Goal: Task Accomplishment & Management: Manage account settings

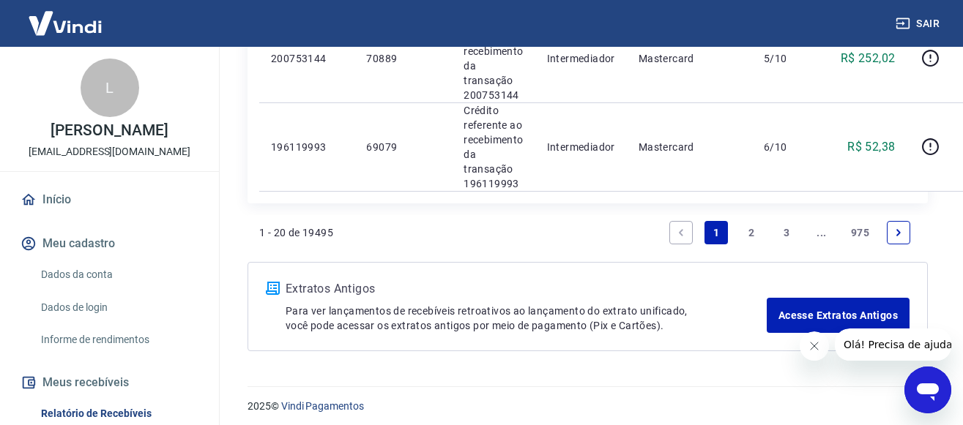
scroll to position [2037, 0]
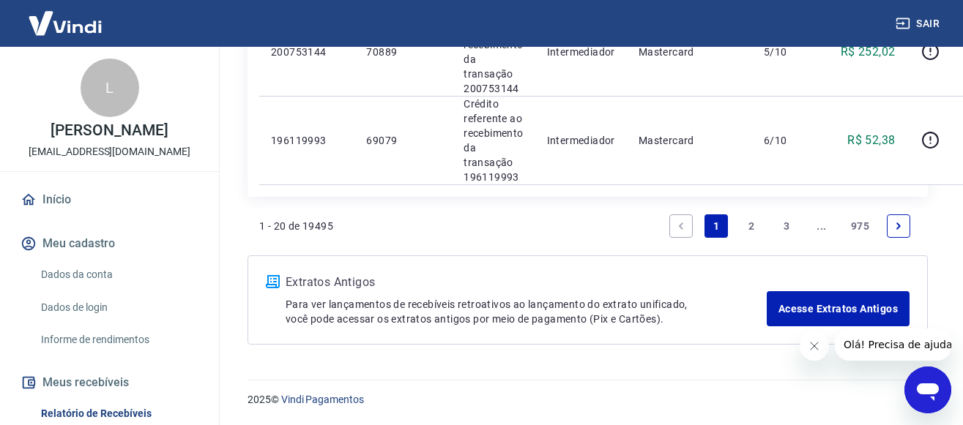
click at [752, 224] on link "2" at bounding box center [750, 225] width 23 height 23
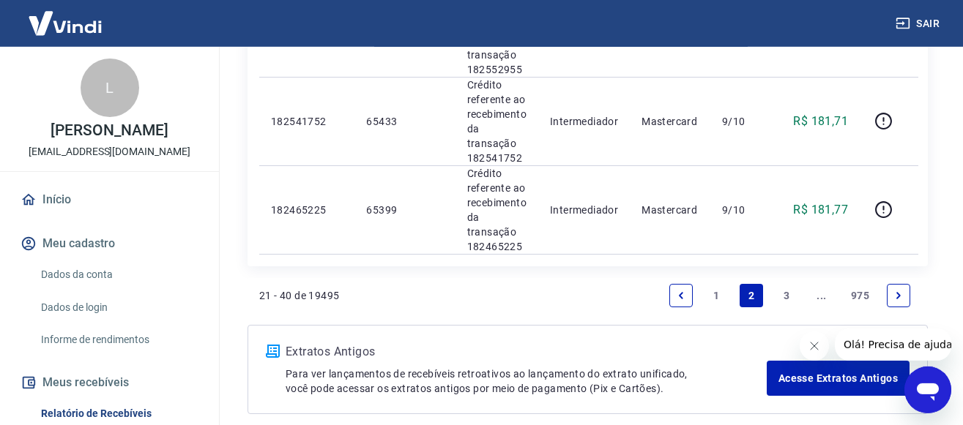
scroll to position [2066, 0]
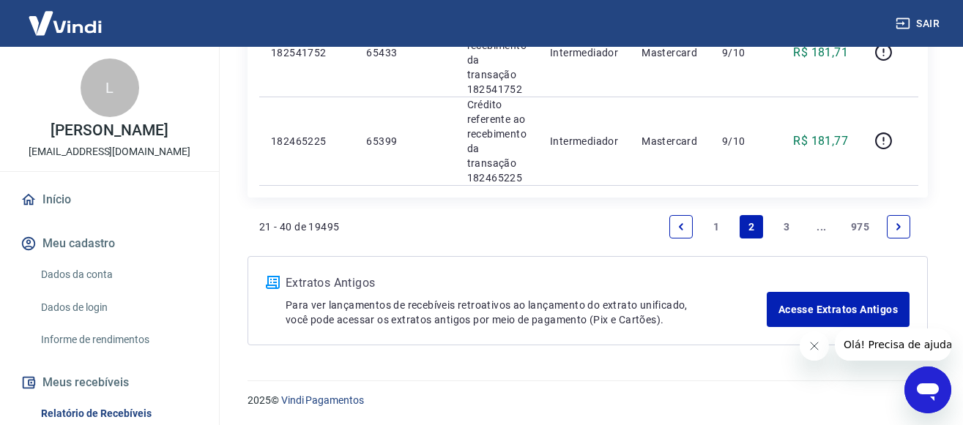
click at [786, 231] on link "3" at bounding box center [785, 226] width 23 height 23
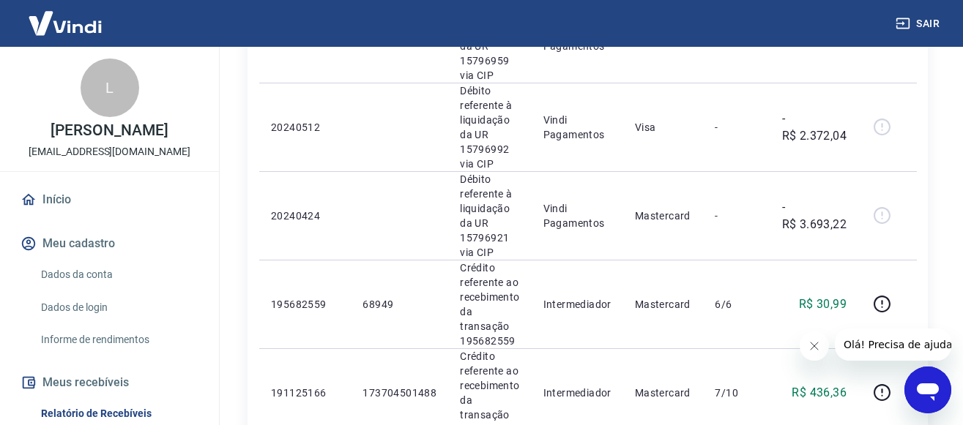
scroll to position [1908, 0]
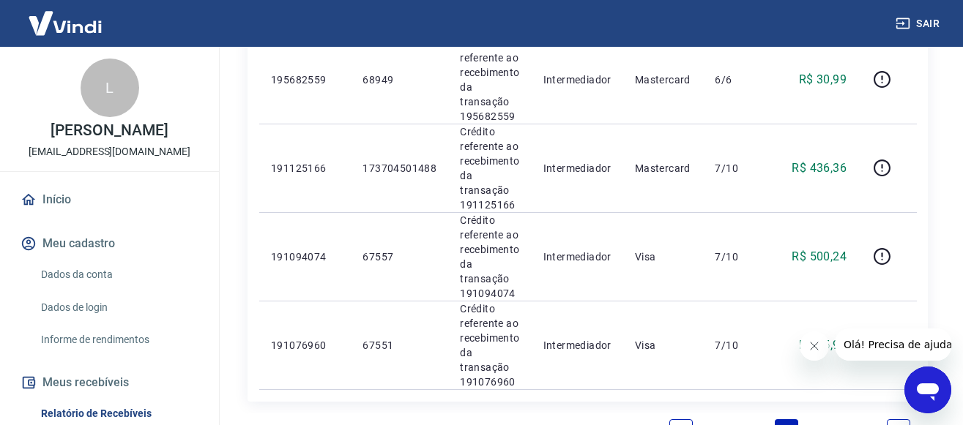
click at [899, 425] on icon "Next page" at bounding box center [898, 430] width 4 height 7
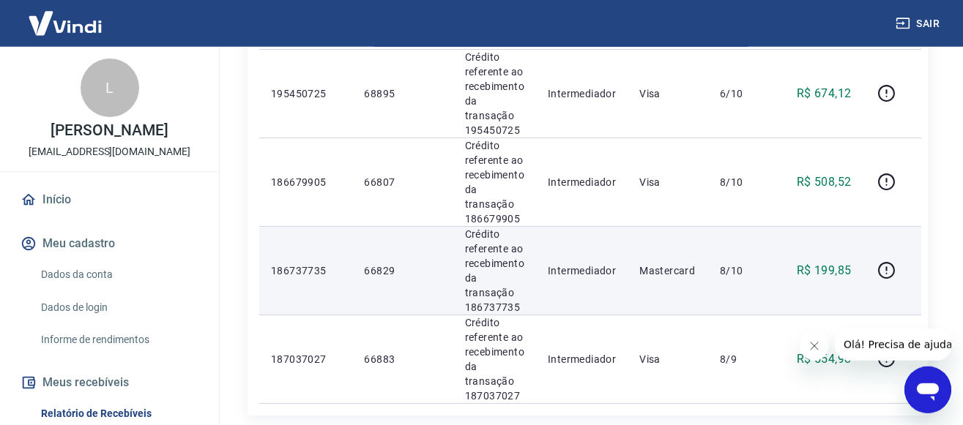
scroll to position [1916, 0]
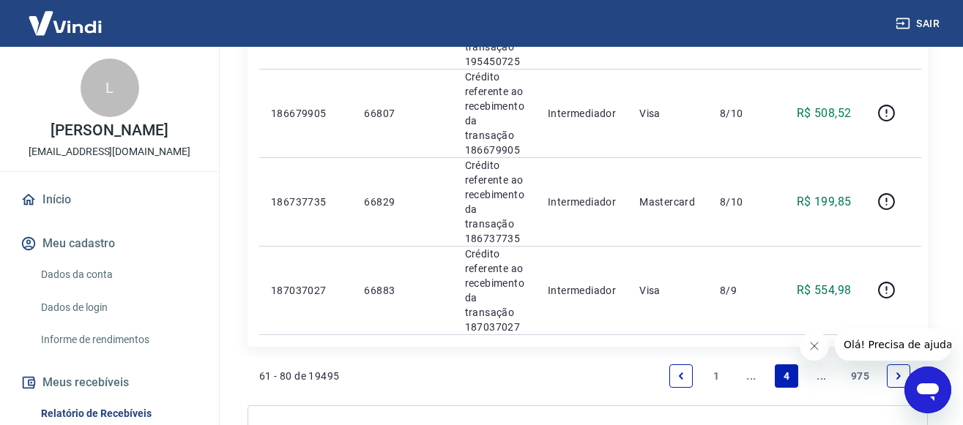
click at [810, 344] on icon "Fechar mensagem da empresa" at bounding box center [813, 346] width 12 height 12
click at [896, 379] on icon "Next page" at bounding box center [898, 376] width 10 height 10
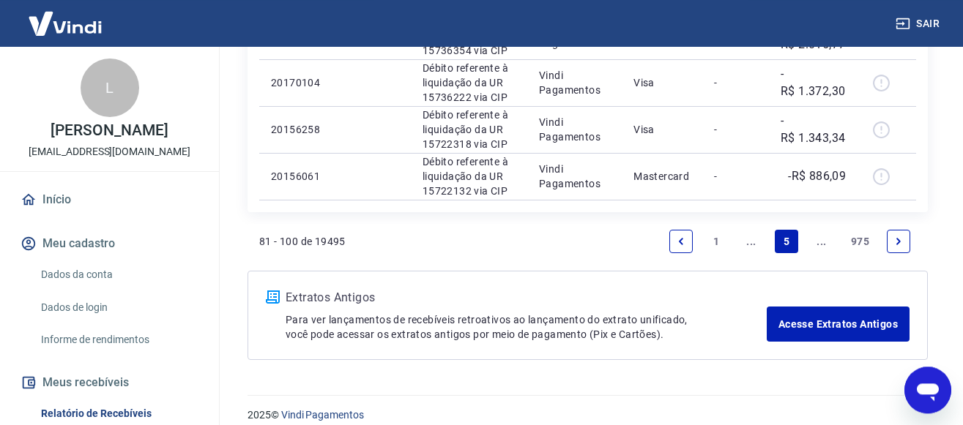
scroll to position [1416, 0]
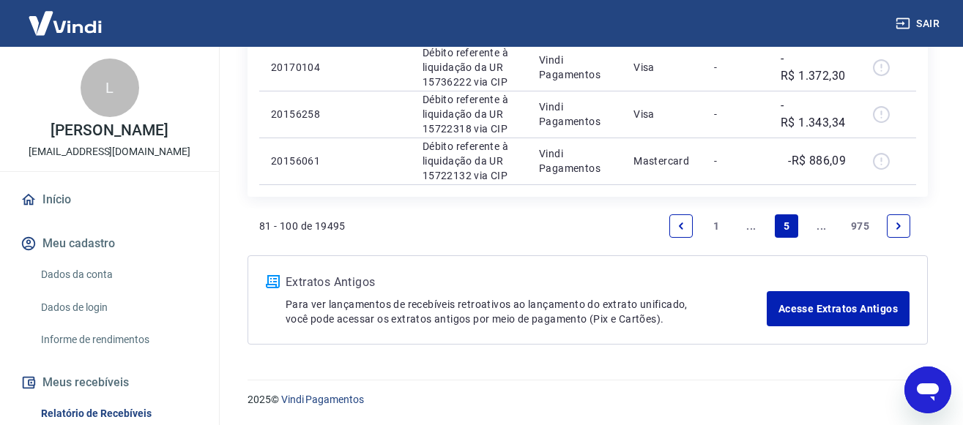
click at [899, 222] on icon "Next page" at bounding box center [898, 226] width 10 height 10
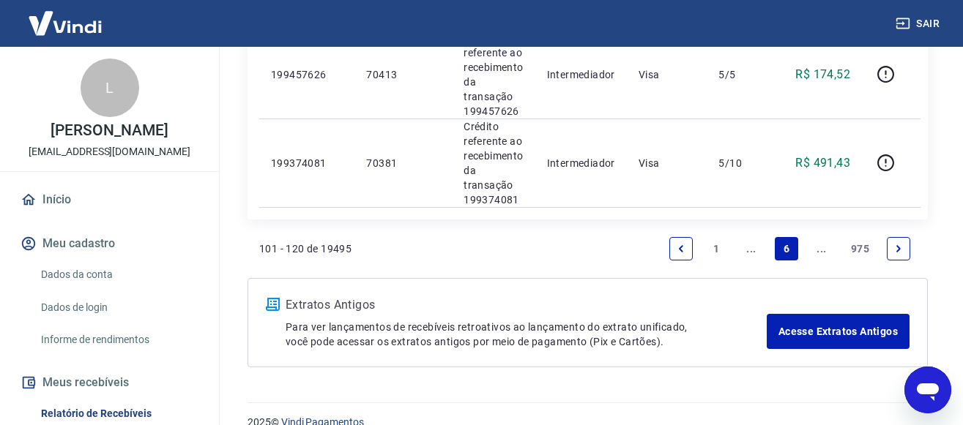
scroll to position [2113, 0]
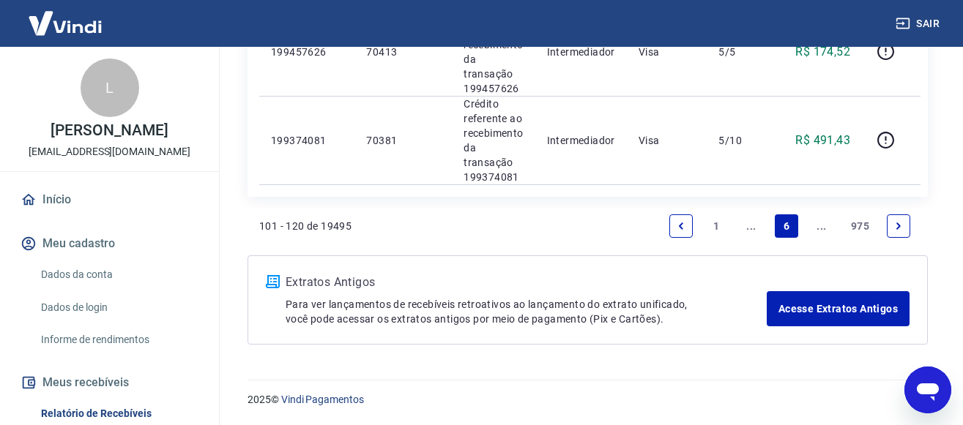
click at [681, 224] on icon "Previous page" at bounding box center [681, 226] width 4 height 7
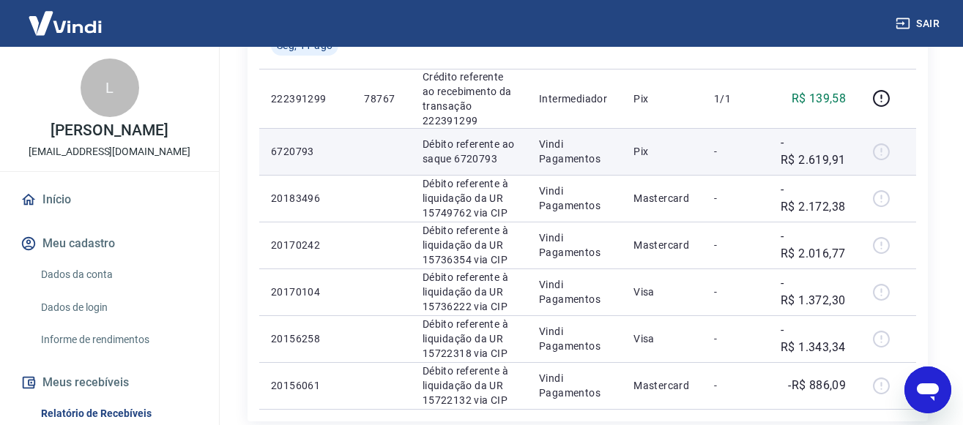
scroll to position [1116, 0]
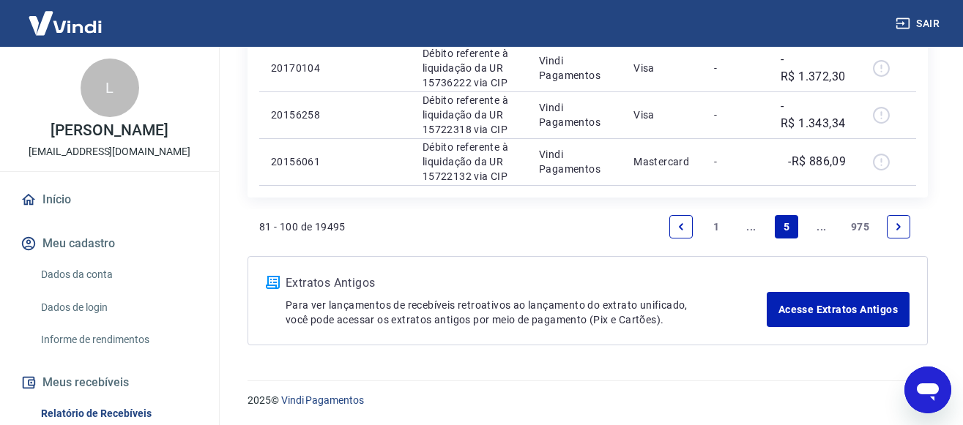
click at [902, 220] on link "Next page" at bounding box center [897, 226] width 23 height 23
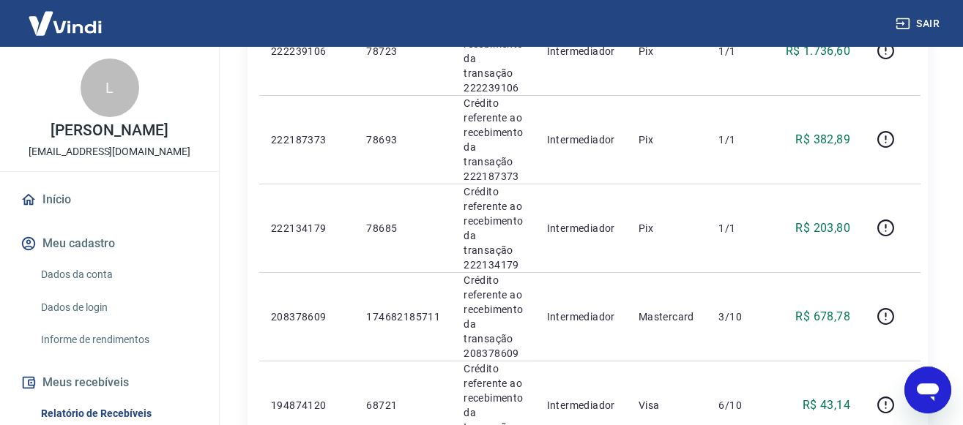
scroll to position [1067, 0]
